Goal: Task Accomplishment & Management: Manage account settings

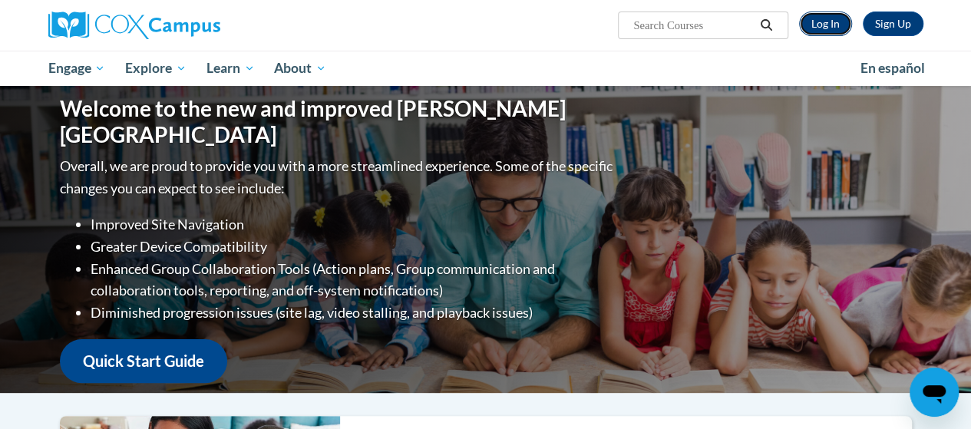
click at [821, 18] on link "Log In" at bounding box center [825, 24] width 53 height 25
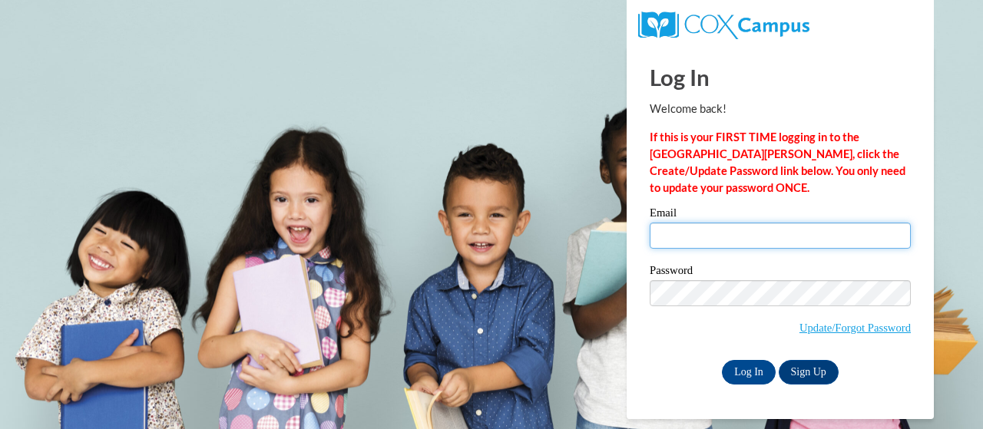
click at [788, 243] on input "Email" at bounding box center [779, 236] width 261 height 26
type input "[PERSON_NAME][EMAIL_ADDRESS][DOMAIN_NAME]"
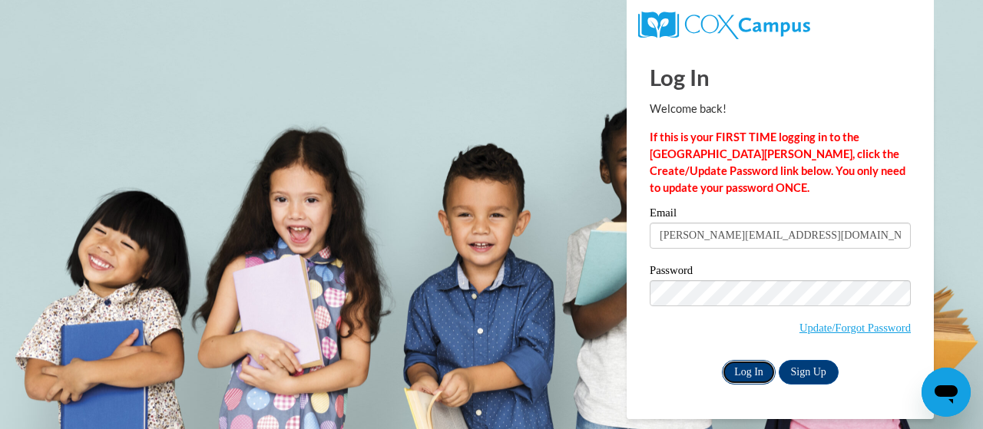
click at [741, 369] on input "Log In" at bounding box center [749, 372] width 54 height 25
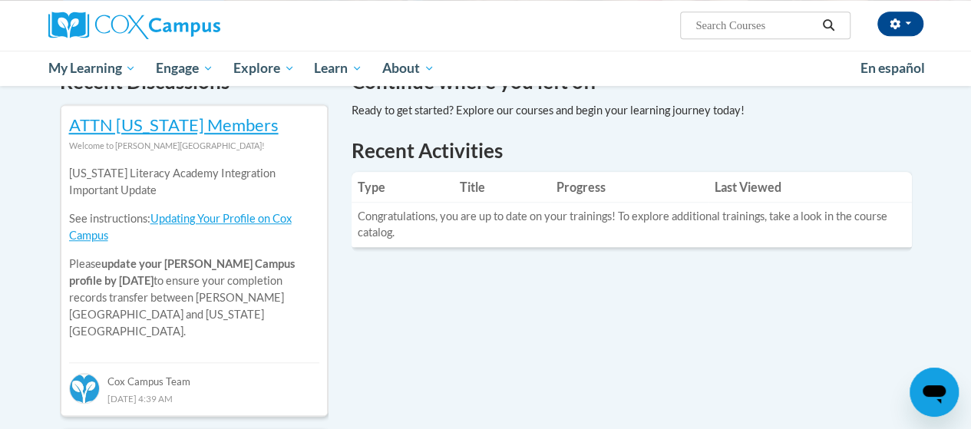
scroll to position [130, 0]
